Goal: Information Seeking & Learning: Find specific fact

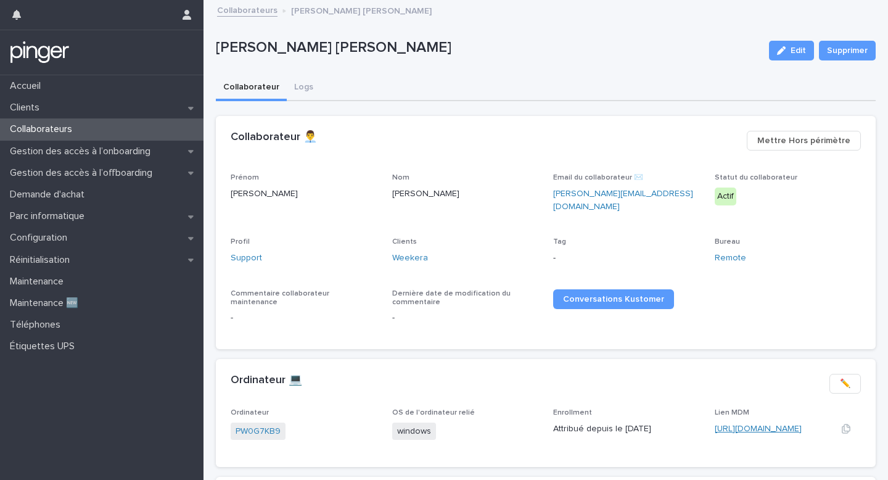
click at [738, 424] on link "https://eu.ninjarmm.com/#/deviceDashboard/5753/overview" at bounding box center [758, 428] width 87 height 9
click at [727, 424] on link "[URL][DOMAIN_NAME]" at bounding box center [758, 428] width 87 height 9
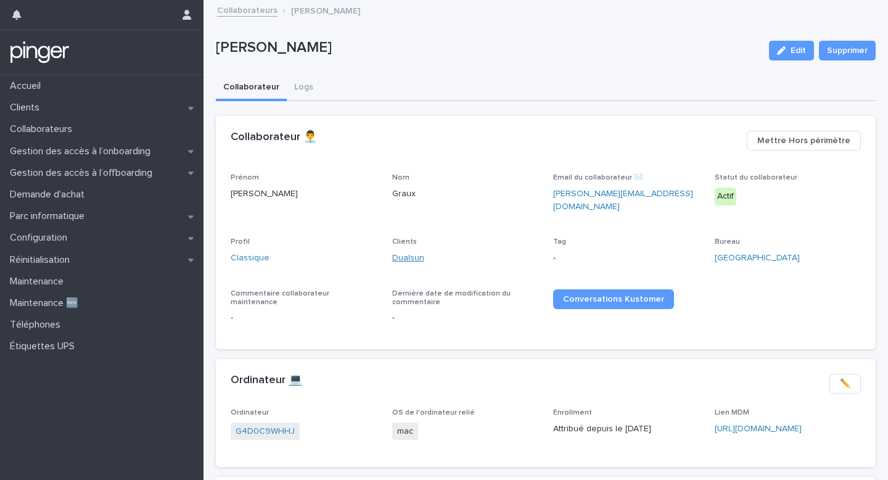
click at [403, 252] on link "Dualsun" at bounding box center [408, 258] width 32 height 13
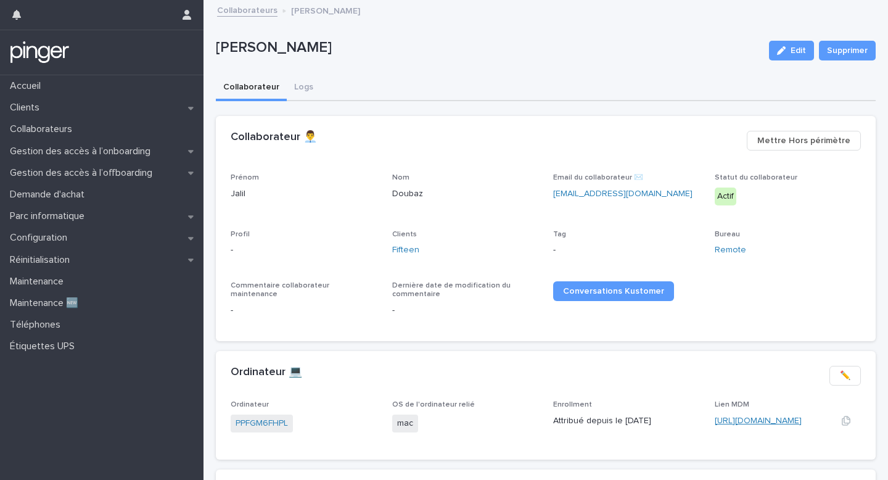
click at [719, 423] on link "https://app.addigy.com/devices/a627ac02-fbd7-4e5c-b1f8-d872c97859a0" at bounding box center [758, 420] width 87 height 9
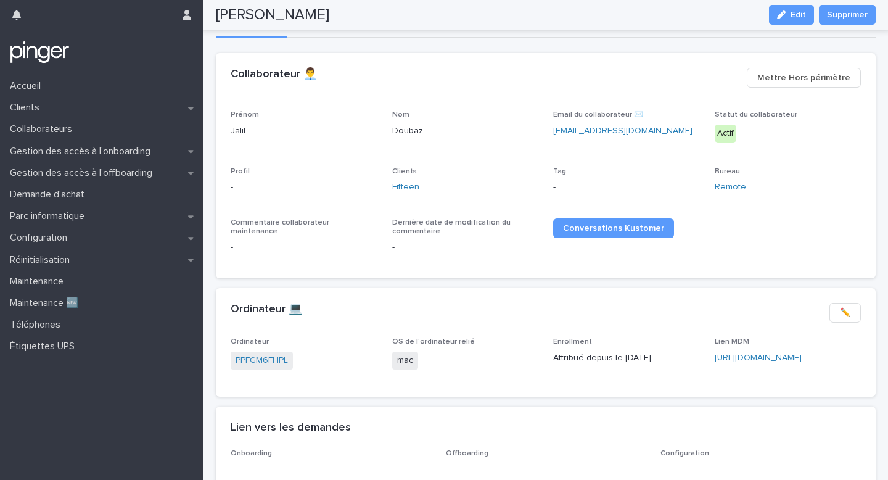
scroll to position [52, 0]
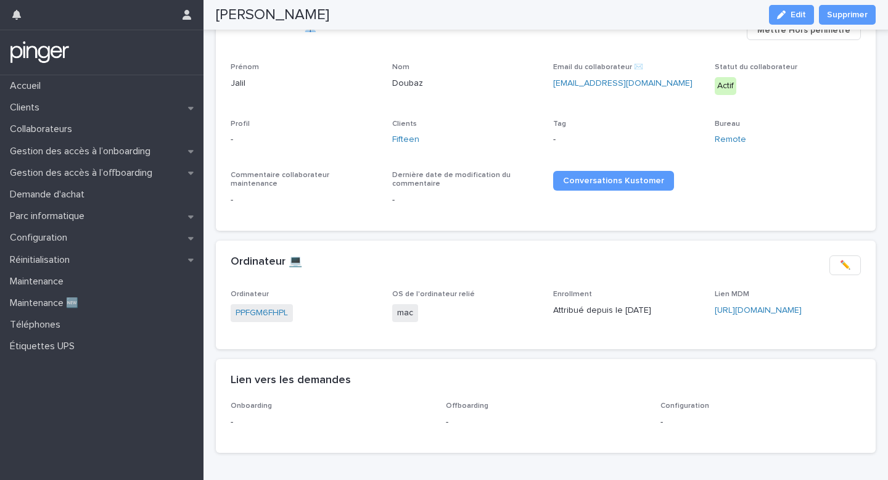
scroll to position [155, 0]
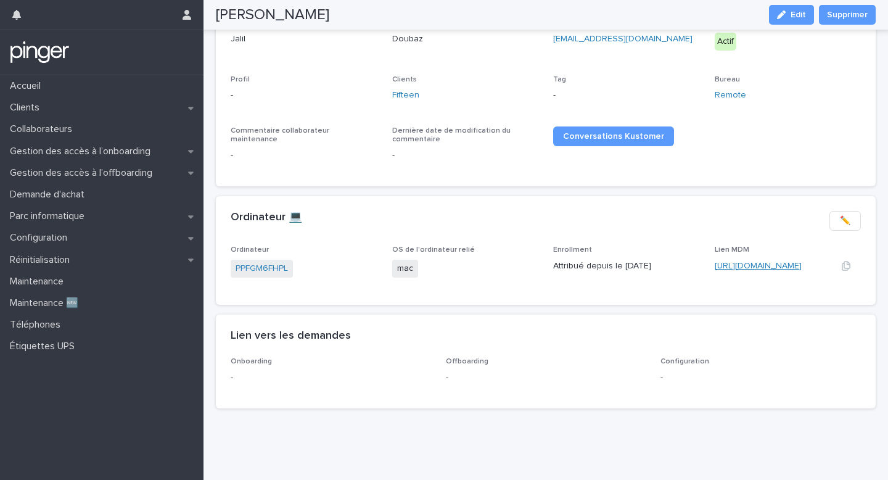
click at [756, 263] on link "https://app.addigy.com/devices/a627ac02-fbd7-4e5c-b1f8-d872c97859a0" at bounding box center [758, 266] width 87 height 9
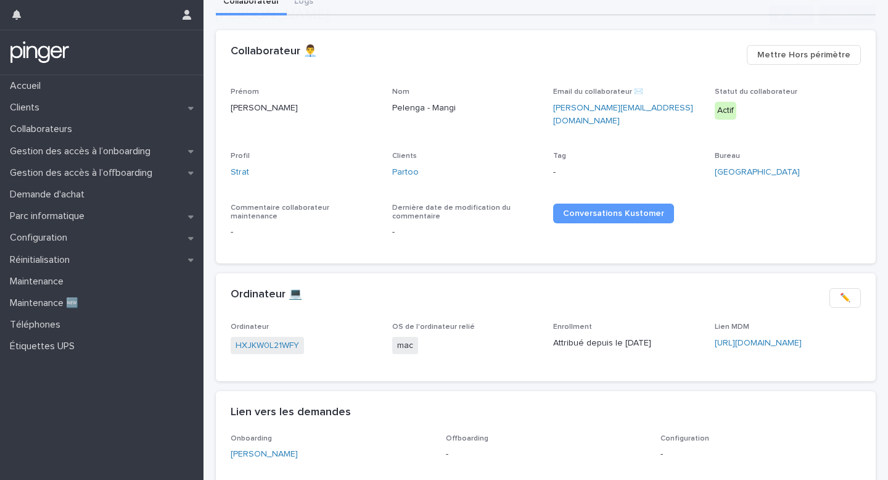
scroll to position [86, 0]
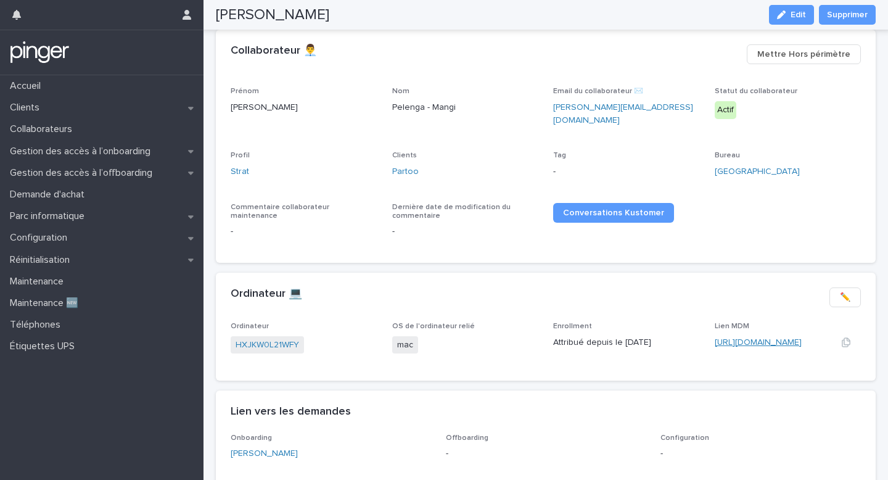
click at [724, 338] on link "[URL][DOMAIN_NAME]" at bounding box center [758, 342] width 87 height 9
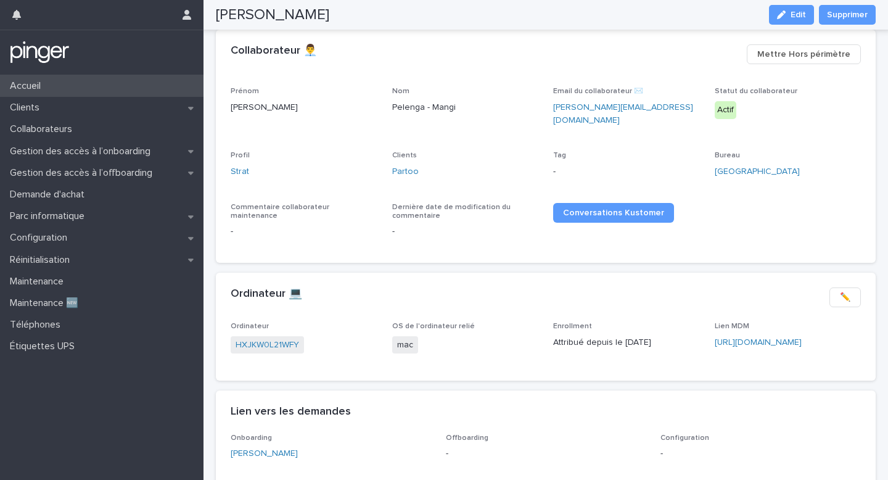
click at [131, 94] on div "Accueil" at bounding box center [102, 86] width 204 height 22
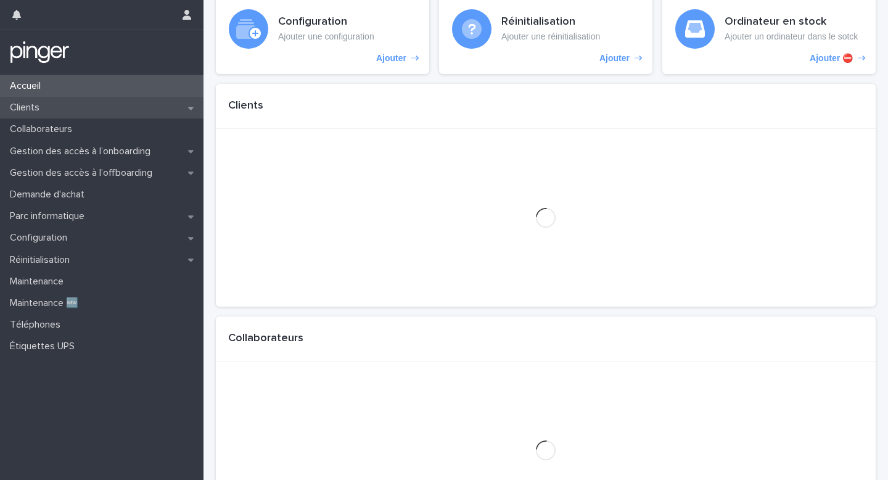
scroll to position [144, 0]
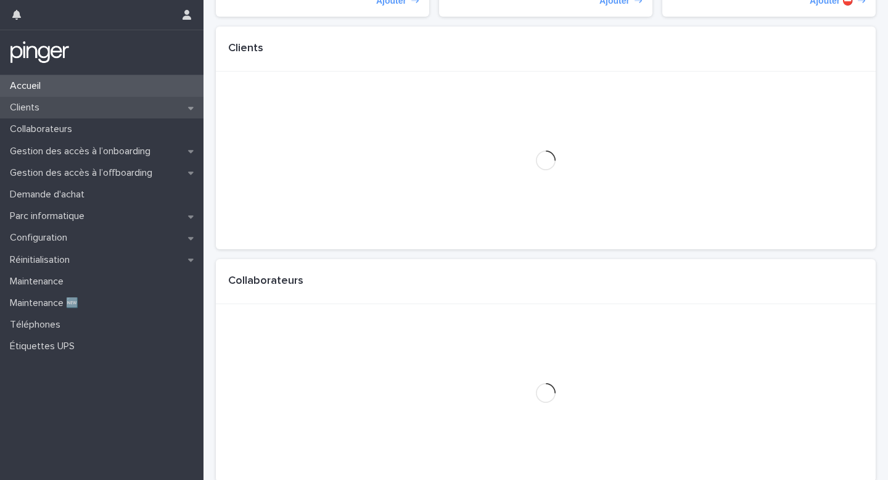
click at [131, 110] on div "Clients" at bounding box center [102, 108] width 204 height 22
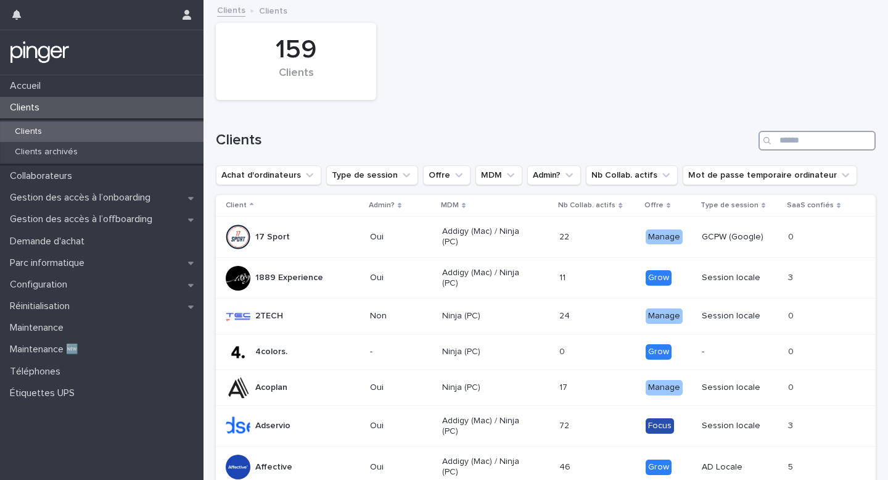
click at [825, 140] on input "Search" at bounding box center [817, 141] width 117 height 20
type input "*****"
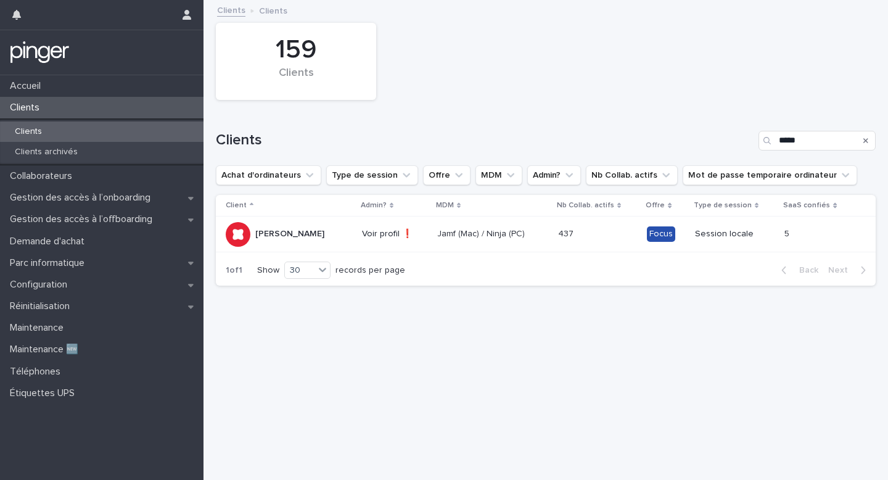
click at [695, 224] on div "Session locale" at bounding box center [735, 234] width 80 height 20
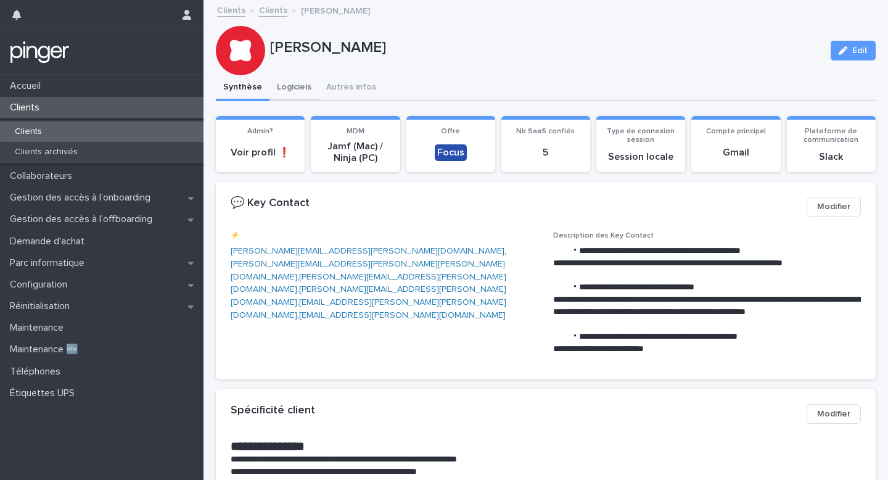
click at [309, 88] on button "Logiciels" at bounding box center [294, 88] width 49 height 26
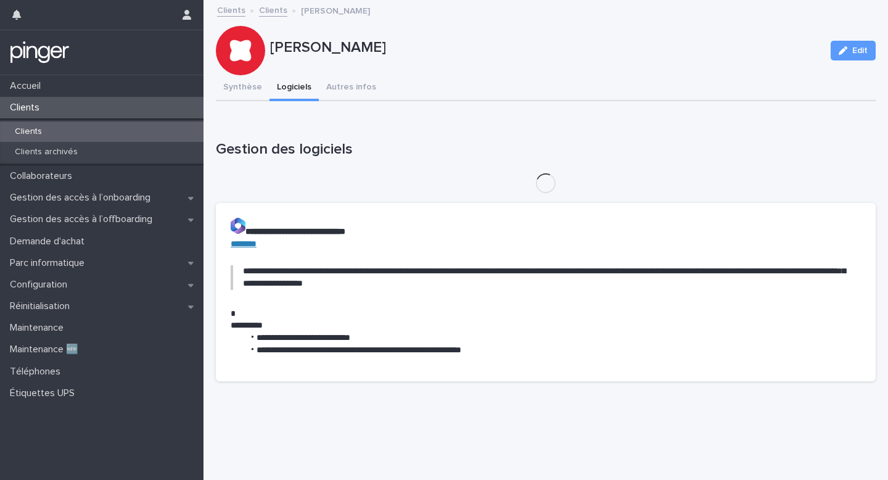
click at [290, 97] on button "Logiciels" at bounding box center [294, 88] width 49 height 26
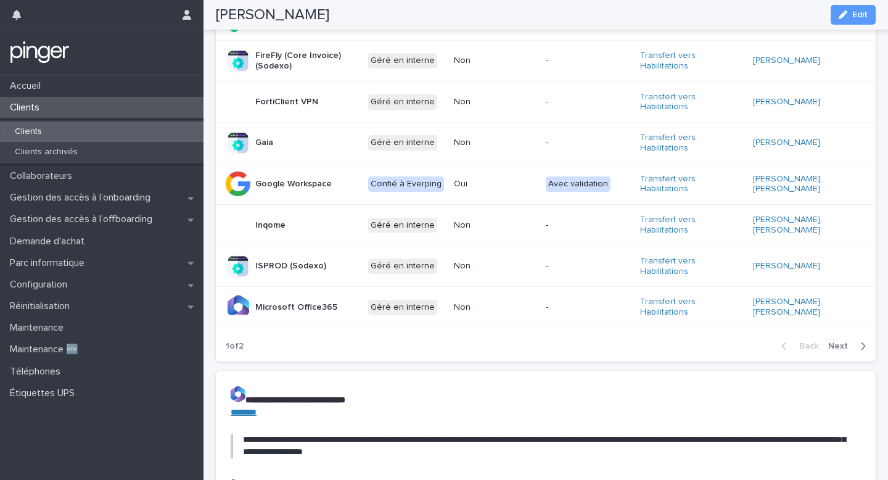
scroll to position [818, 0]
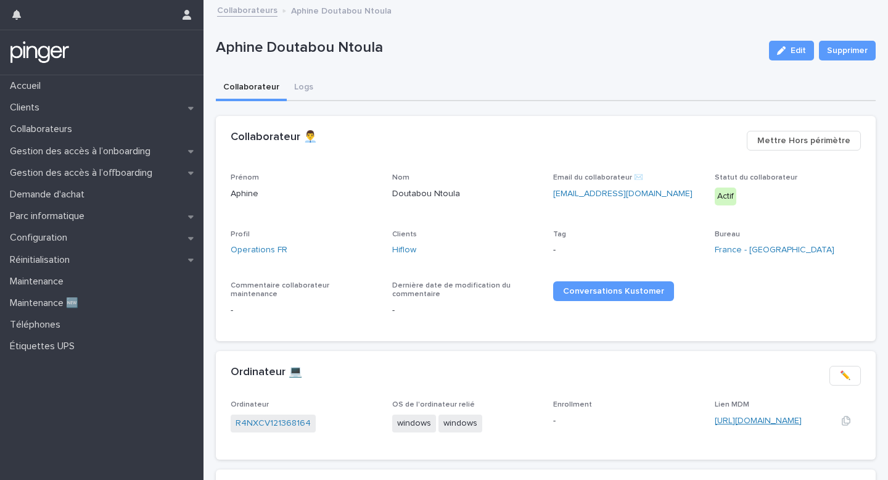
click at [746, 419] on link "[URL][DOMAIN_NAME]" at bounding box center [758, 420] width 87 height 9
click at [414, 420] on span "windows" at bounding box center [414, 423] width 44 height 18
click at [414, 421] on span "windows" at bounding box center [414, 423] width 44 height 18
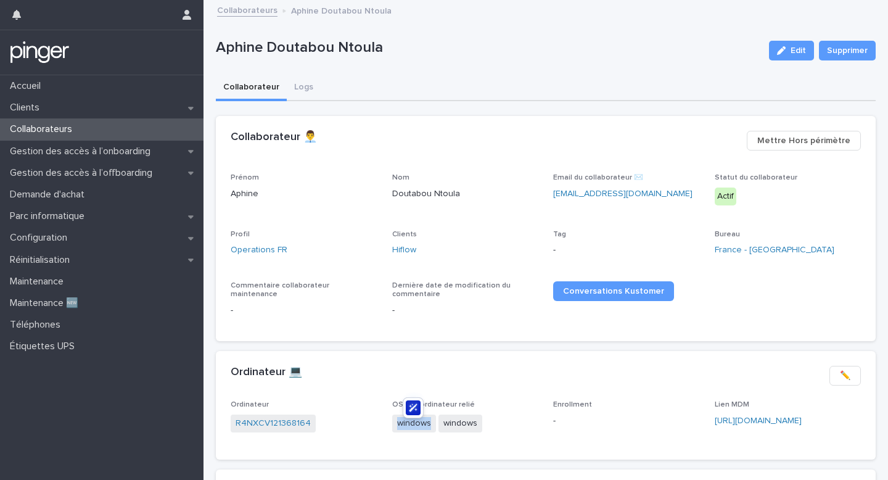
click at [414, 421] on span "windows" at bounding box center [414, 423] width 44 height 18
click at [452, 419] on span "windows" at bounding box center [461, 423] width 44 height 18
click at [458, 424] on span "windows" at bounding box center [461, 423] width 44 height 18
click at [264, 419] on link "R4NXCV121368164" at bounding box center [273, 423] width 75 height 13
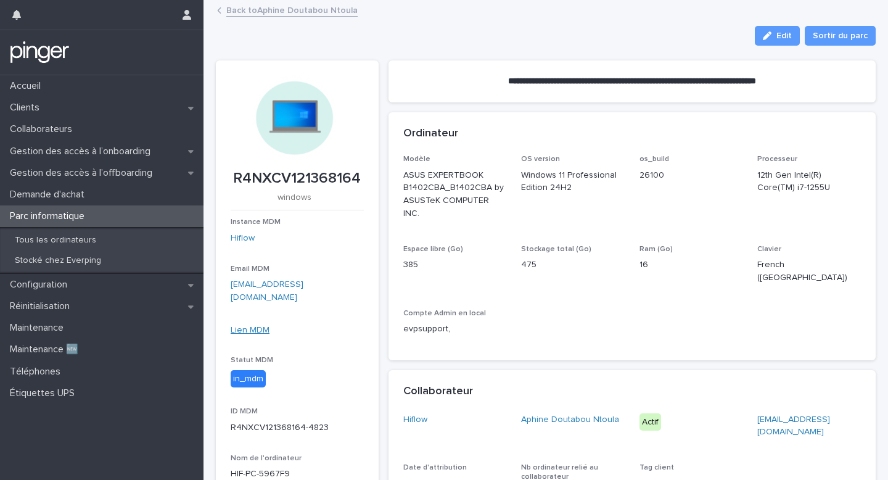
click at [245, 326] on link "Lien MDM" at bounding box center [250, 330] width 39 height 9
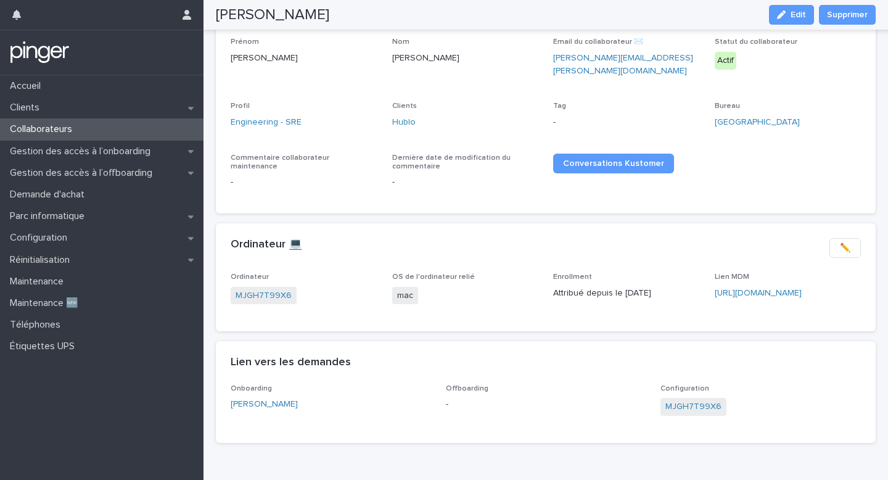
scroll to position [162, 0]
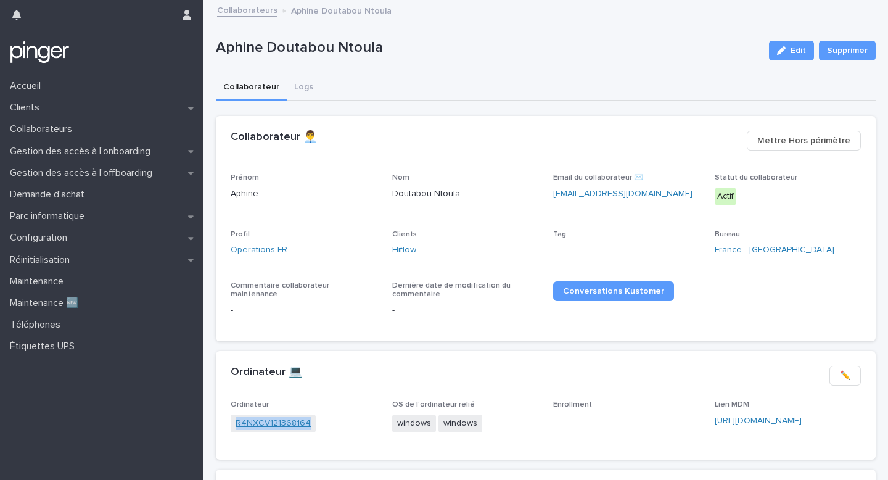
click at [261, 420] on link "R4NXCV121368164" at bounding box center [273, 423] width 75 height 13
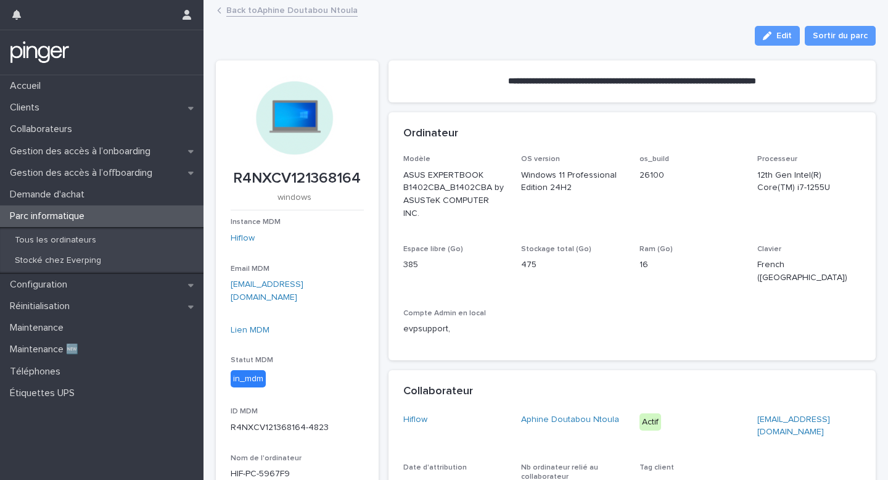
click at [307, 179] on p "R4NXCV121368164" at bounding box center [297, 179] width 133 height 18
copy p "R4NXCV121368164"
